Goal: Information Seeking & Learning: Learn about a topic

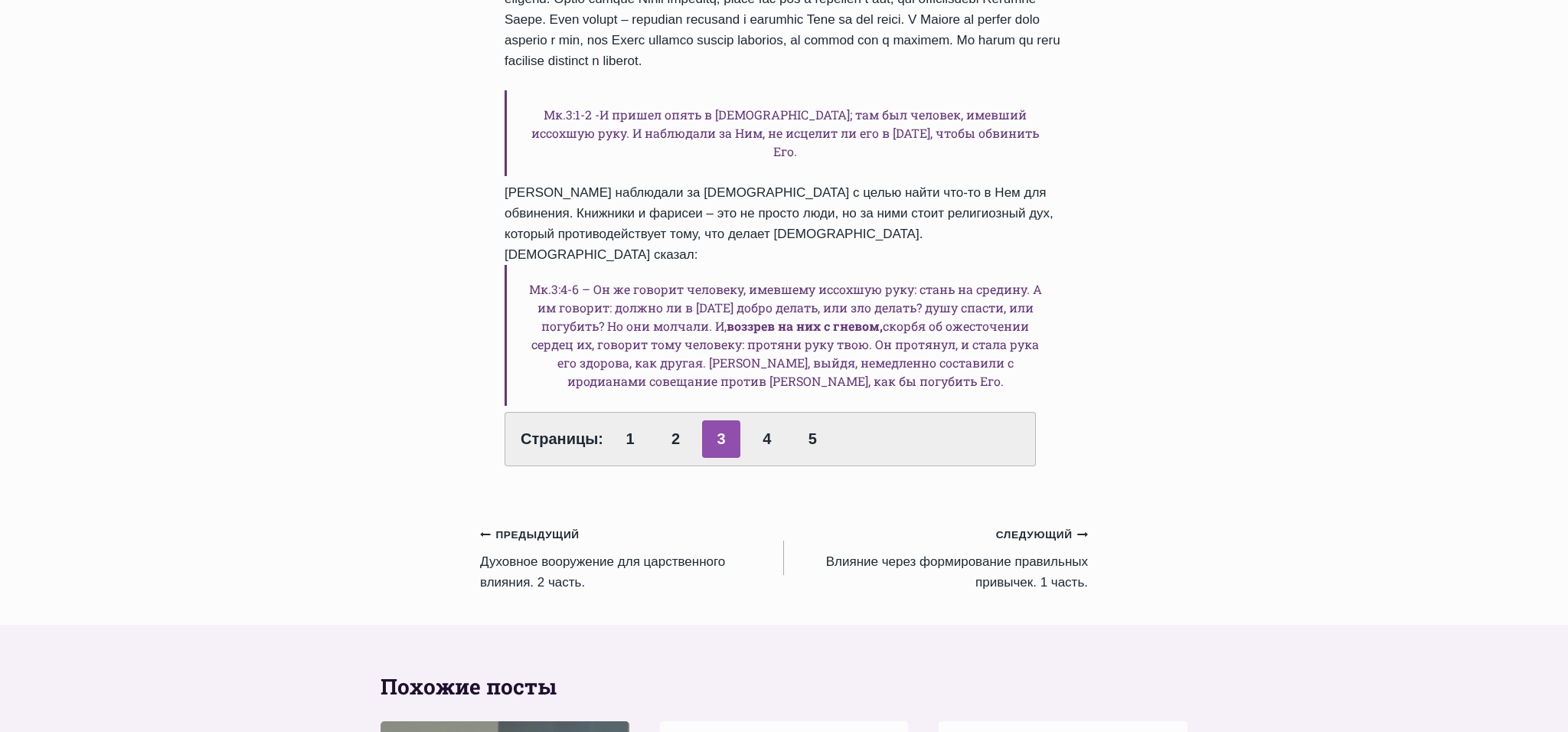
scroll to position [772, 0]
click at [761, 420] on link "4" at bounding box center [767, 438] width 38 height 37
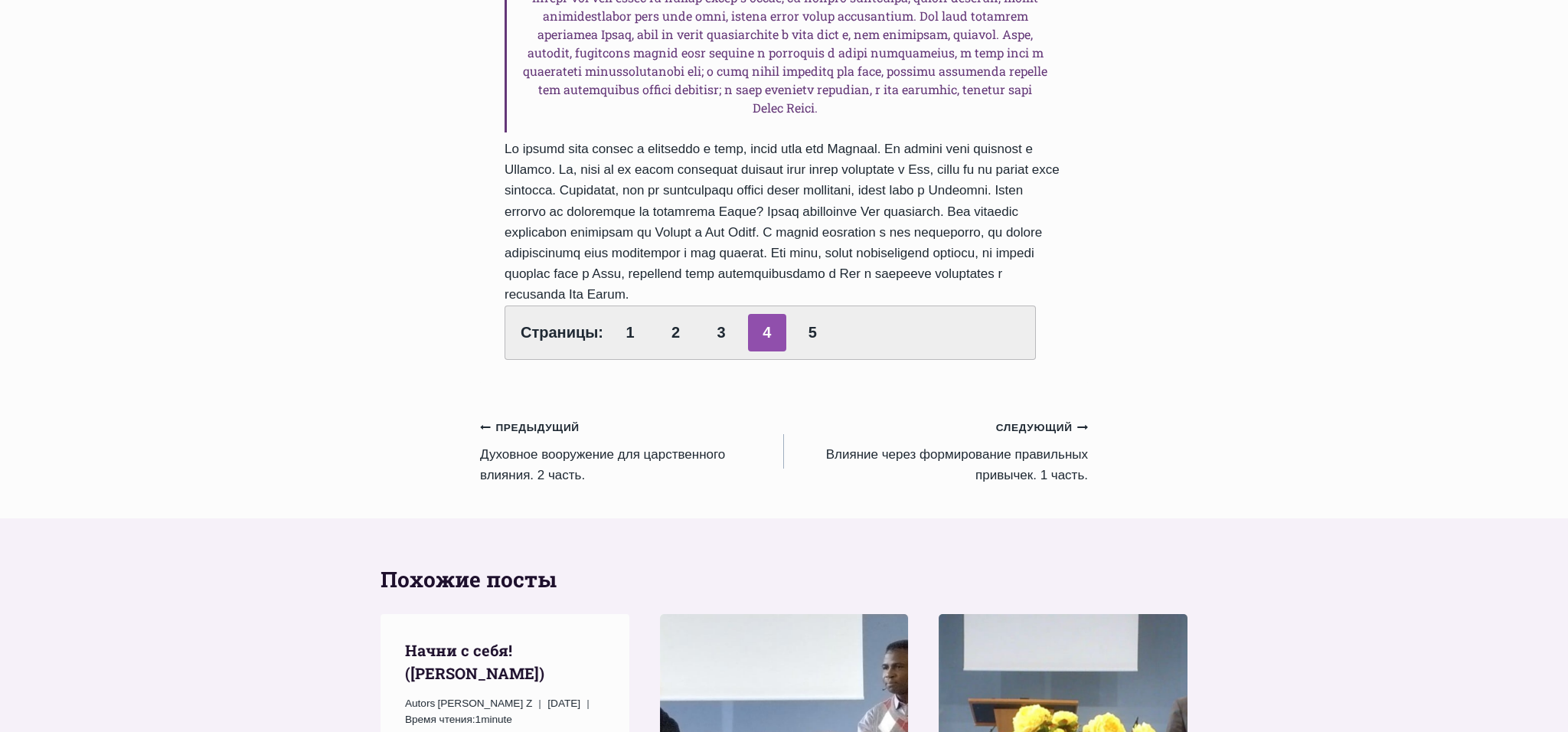
scroll to position [800, 0]
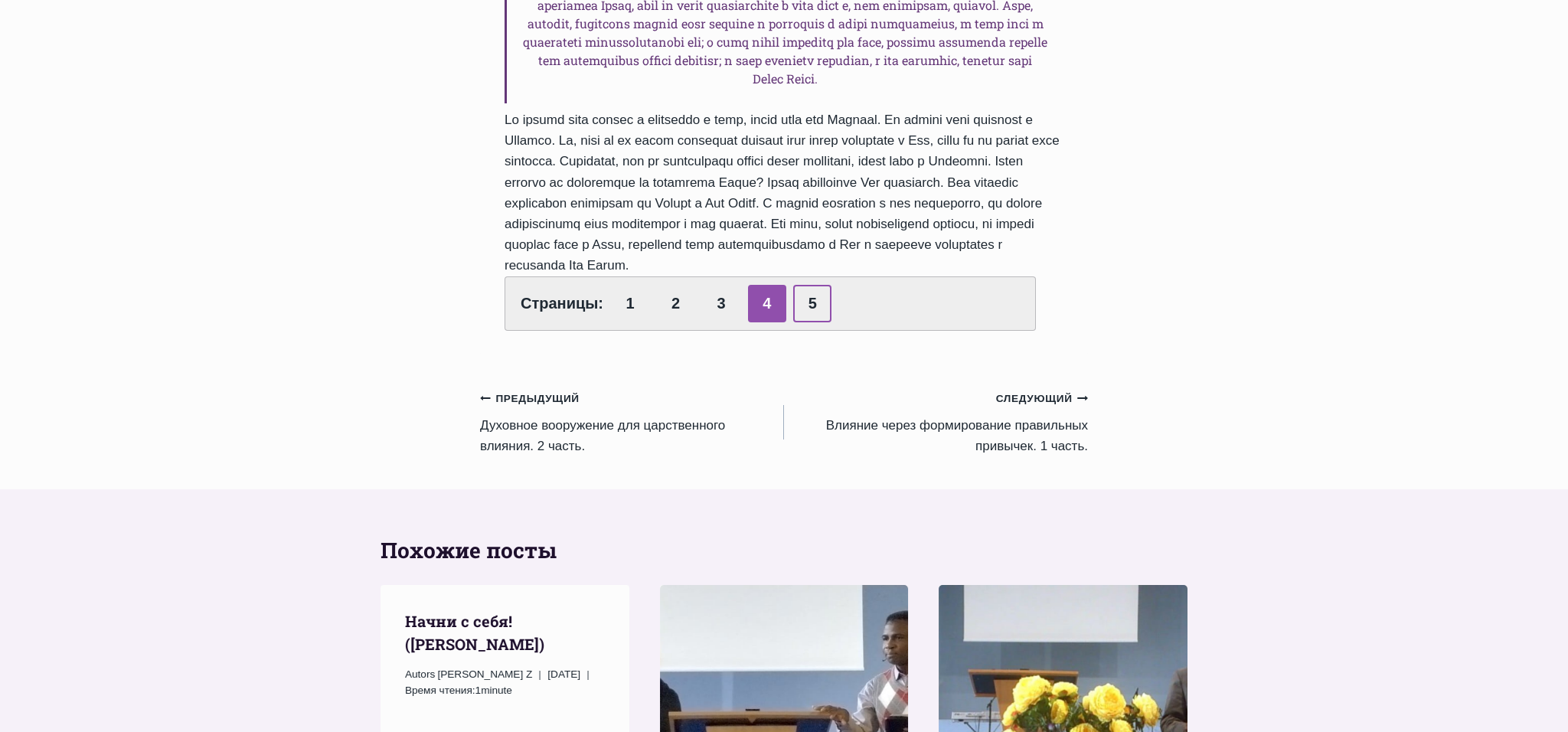
click at [810, 322] on link "5" at bounding box center [812, 303] width 38 height 37
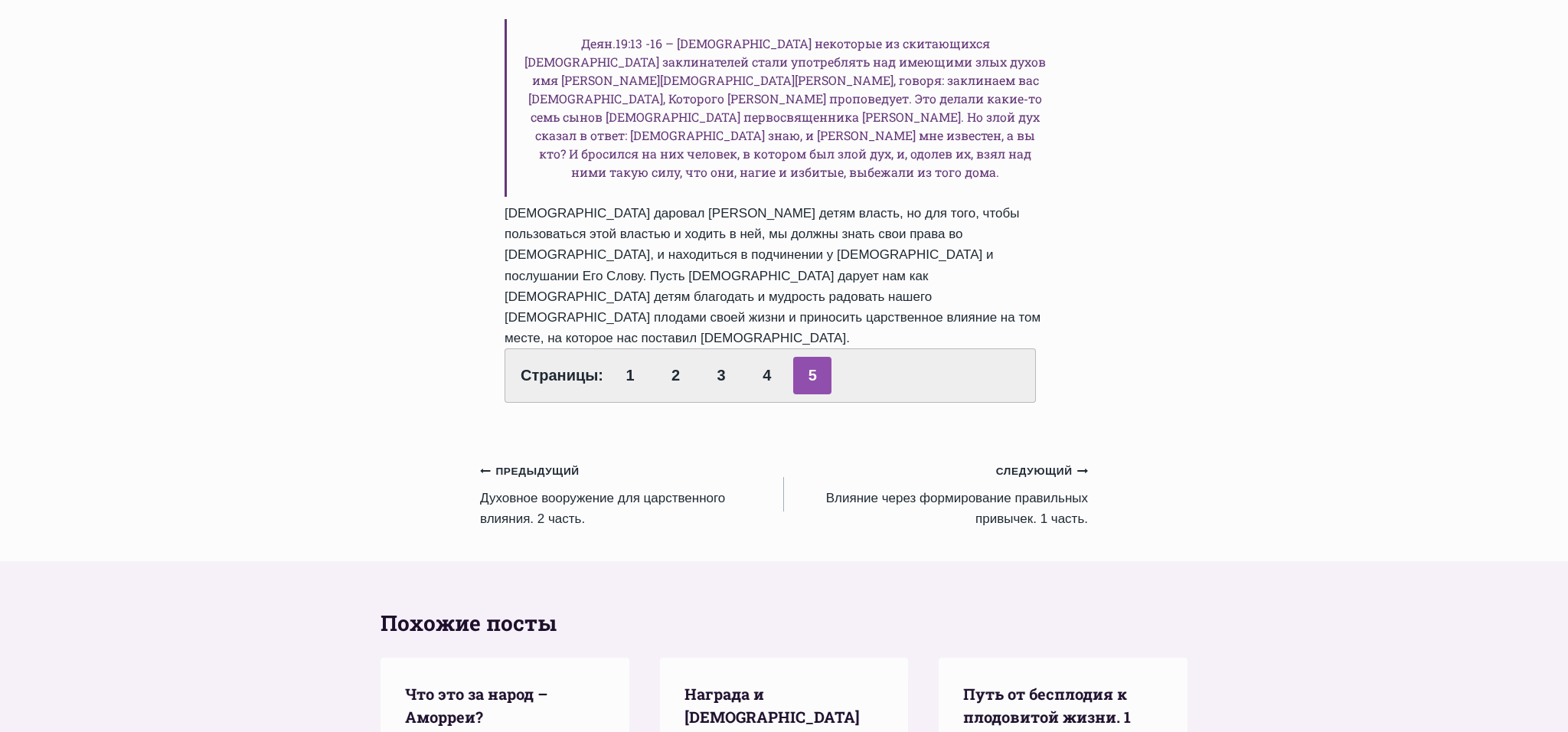
scroll to position [1193, 0]
click at [1016, 494] on link "Следующий Продолжить Влияние через формирование правильных привычек. 1 часть." at bounding box center [936, 493] width 304 height 69
